Goal: Task Accomplishment & Management: Use online tool/utility

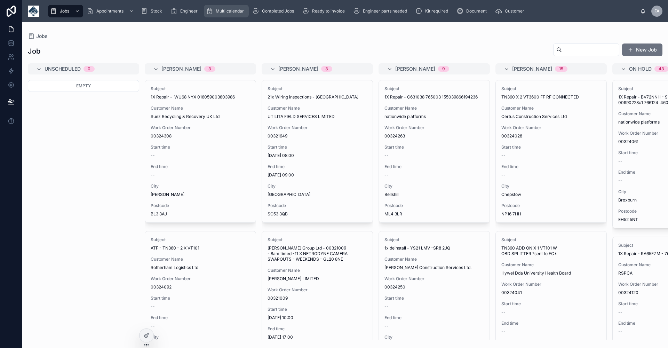
click at [230, 11] on span "Multi calendar" at bounding box center [230, 11] width 28 height 6
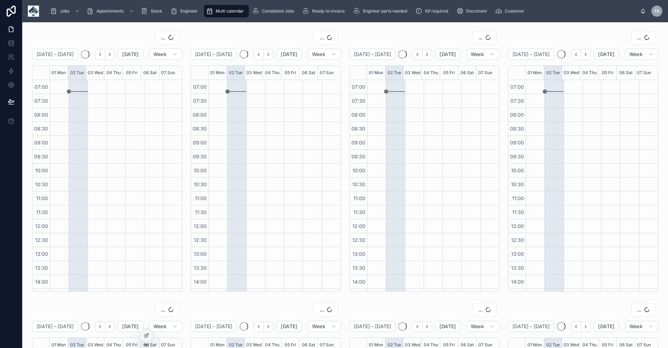
scroll to position [123, 0]
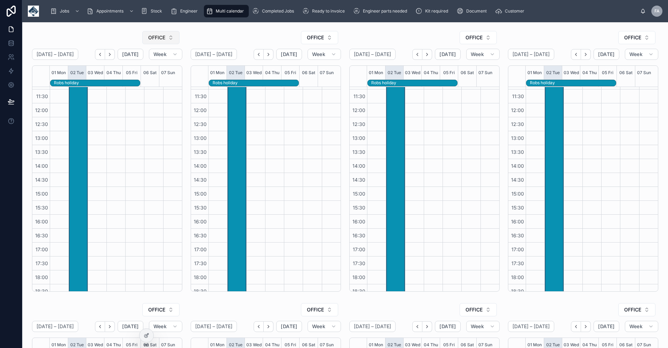
click at [170, 39] on button "OFFICE" at bounding box center [160, 37] width 37 height 13
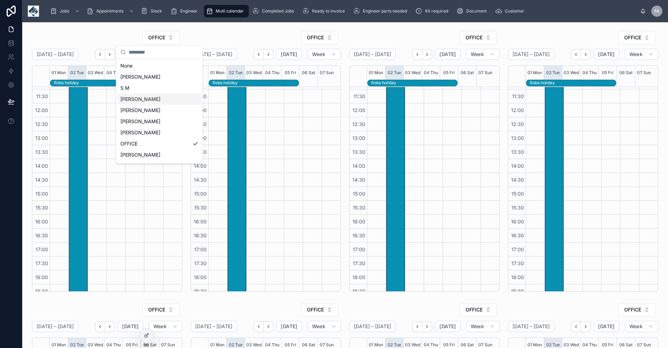
click at [159, 97] on div "[PERSON_NAME]" at bounding box center [160, 99] width 84 height 11
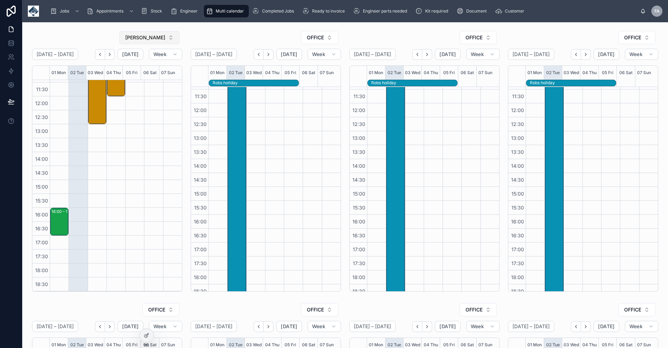
click at [169, 37] on button "[PERSON_NAME]" at bounding box center [149, 37] width 60 height 13
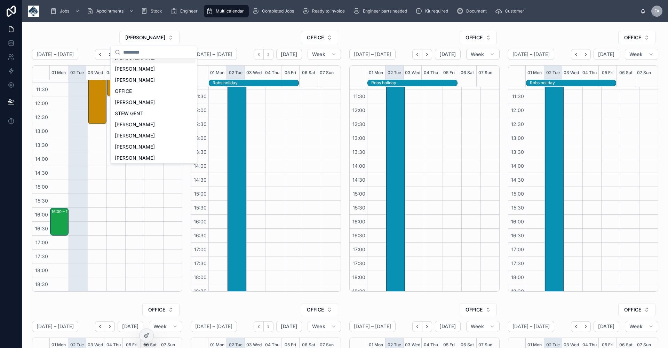
scroll to position [93, 0]
click at [146, 126] on span "[PERSON_NAME]" at bounding box center [135, 128] width 40 height 7
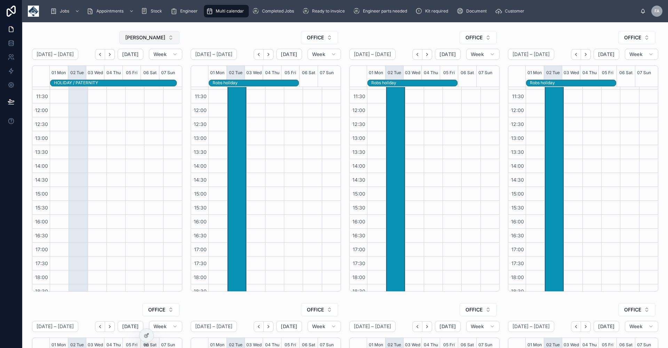
click at [170, 37] on button "[PERSON_NAME]" at bounding box center [149, 37] width 60 height 13
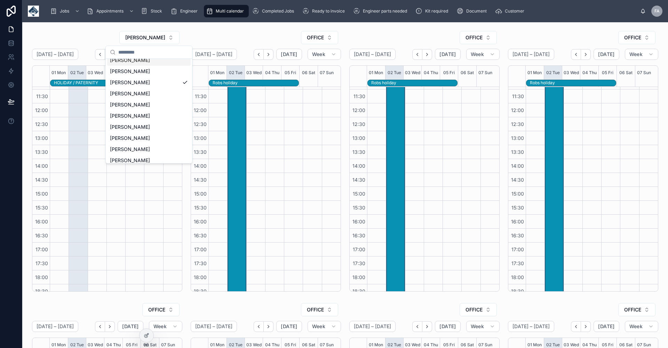
scroll to position [185, 0]
drag, startPoint x: 144, startPoint y: 133, endPoint x: 137, endPoint y: 128, distance: 8.2
click at [144, 133] on span "[PERSON_NAME]" at bounding box center [130, 136] width 40 height 7
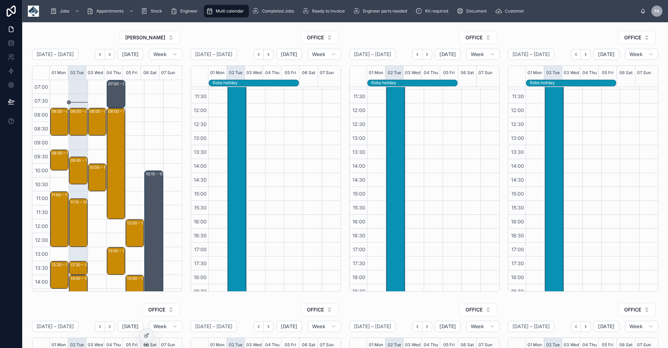
scroll to position [46, 0]
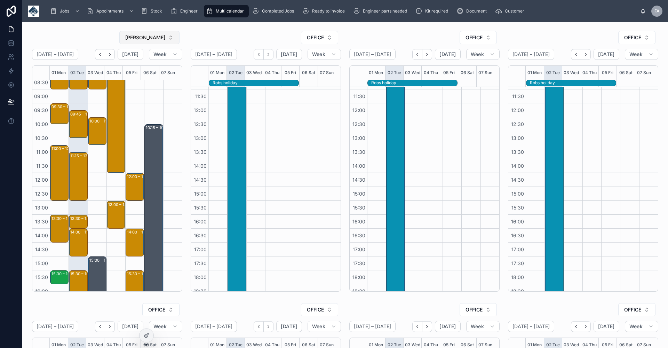
click at [168, 40] on button "[PERSON_NAME]" at bounding box center [149, 37] width 60 height 13
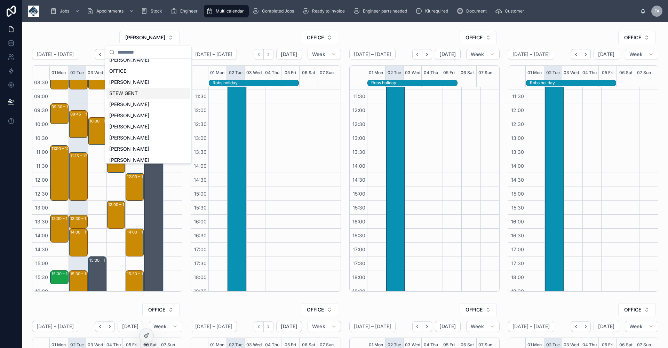
scroll to position [139, 0]
click at [148, 114] on span "[PERSON_NAME]" at bounding box center [129, 115] width 40 height 7
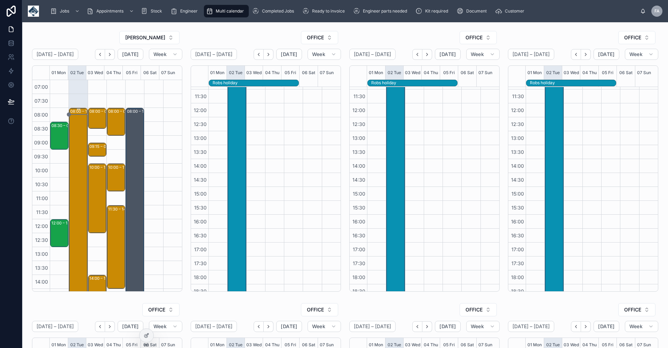
click at [77, 180] on div "08:00 – 14:45 Leeds Golf Car Company Ltd - 00323439 - 8am arrival - 1x deinstal…" at bounding box center [78, 202] width 16 height 187
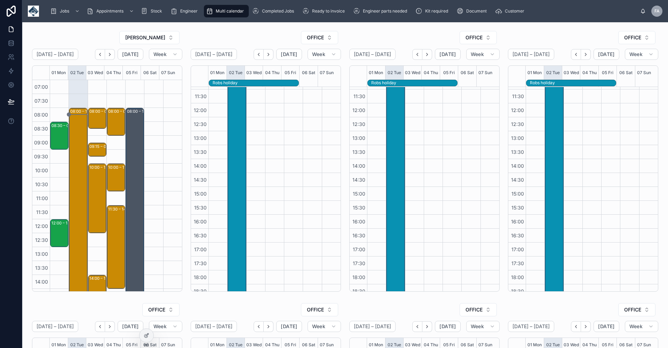
click at [81, 308] on div "OFFICE" at bounding box center [107, 310] width 150 height 14
